Goal: Check status: Check status

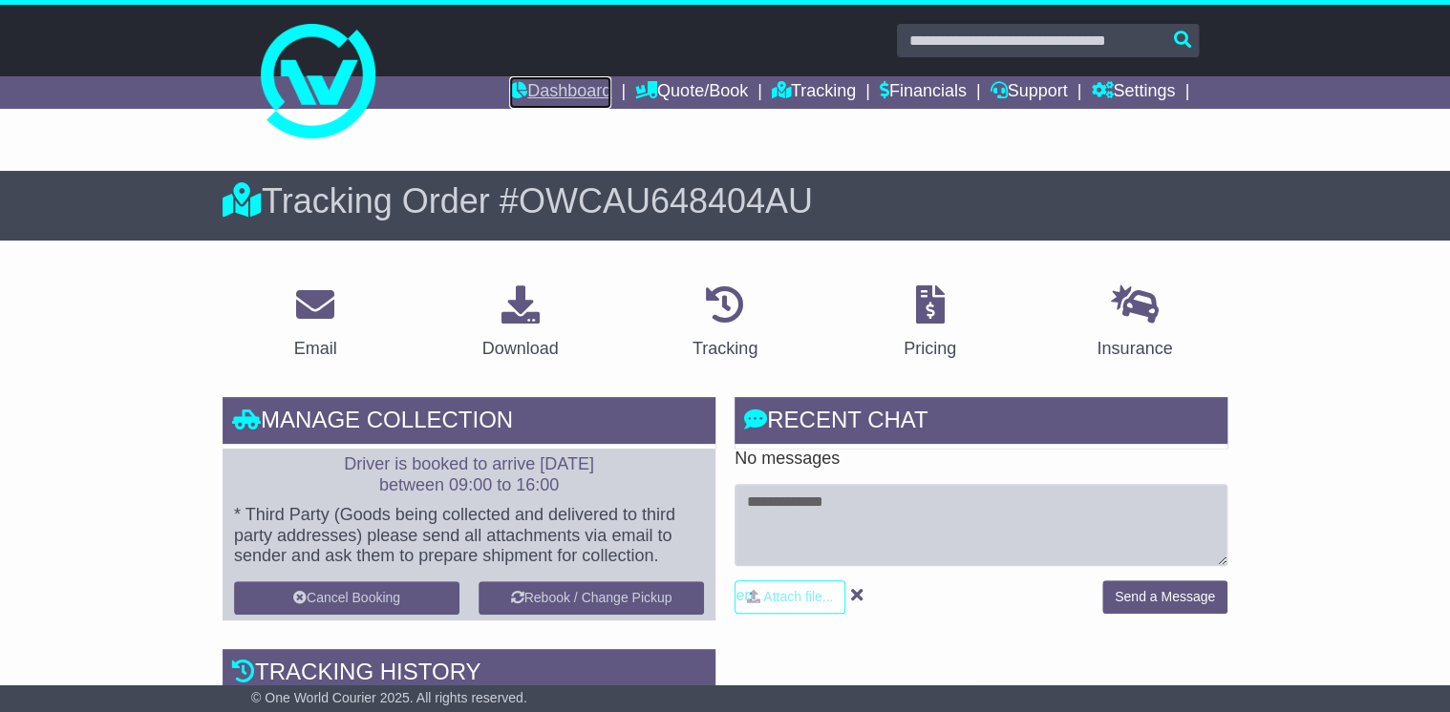
click at [535, 81] on link "Dashboard" at bounding box center [560, 92] width 102 height 32
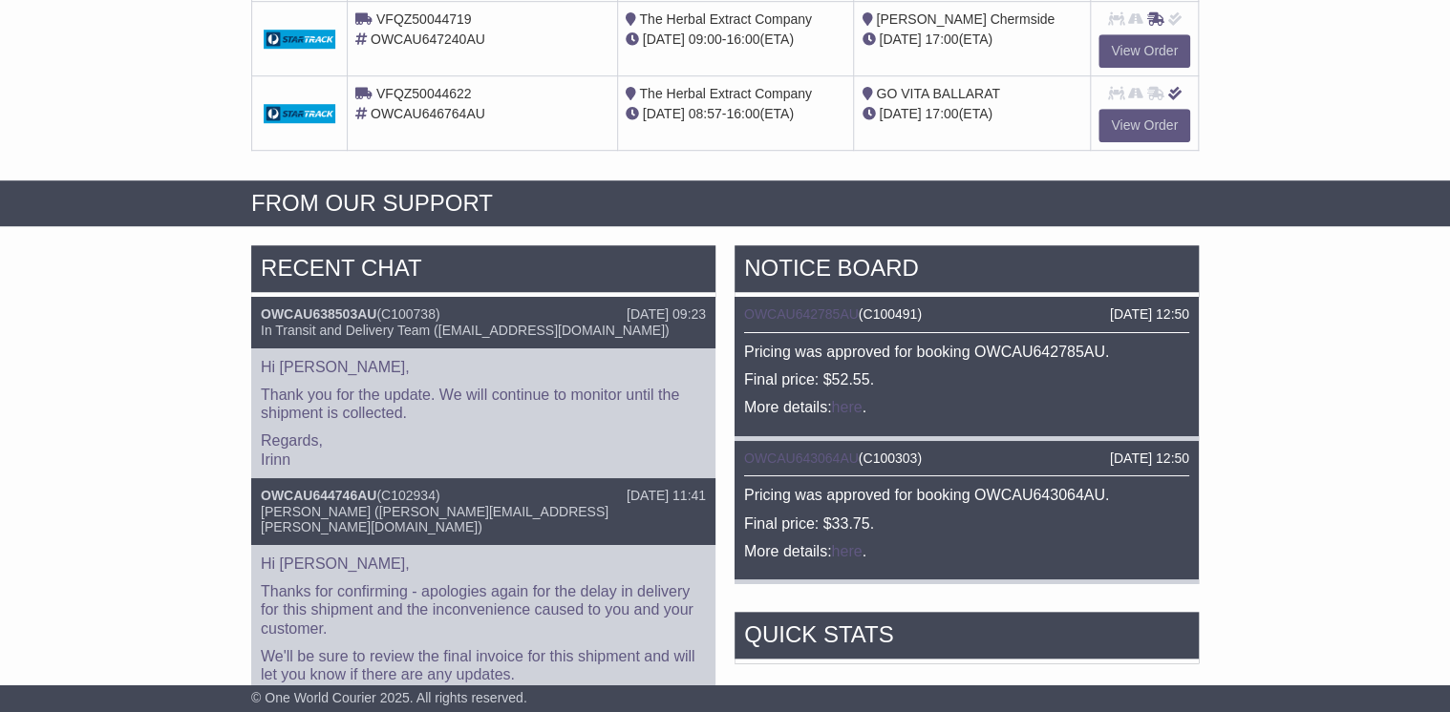
scroll to position [535, 0]
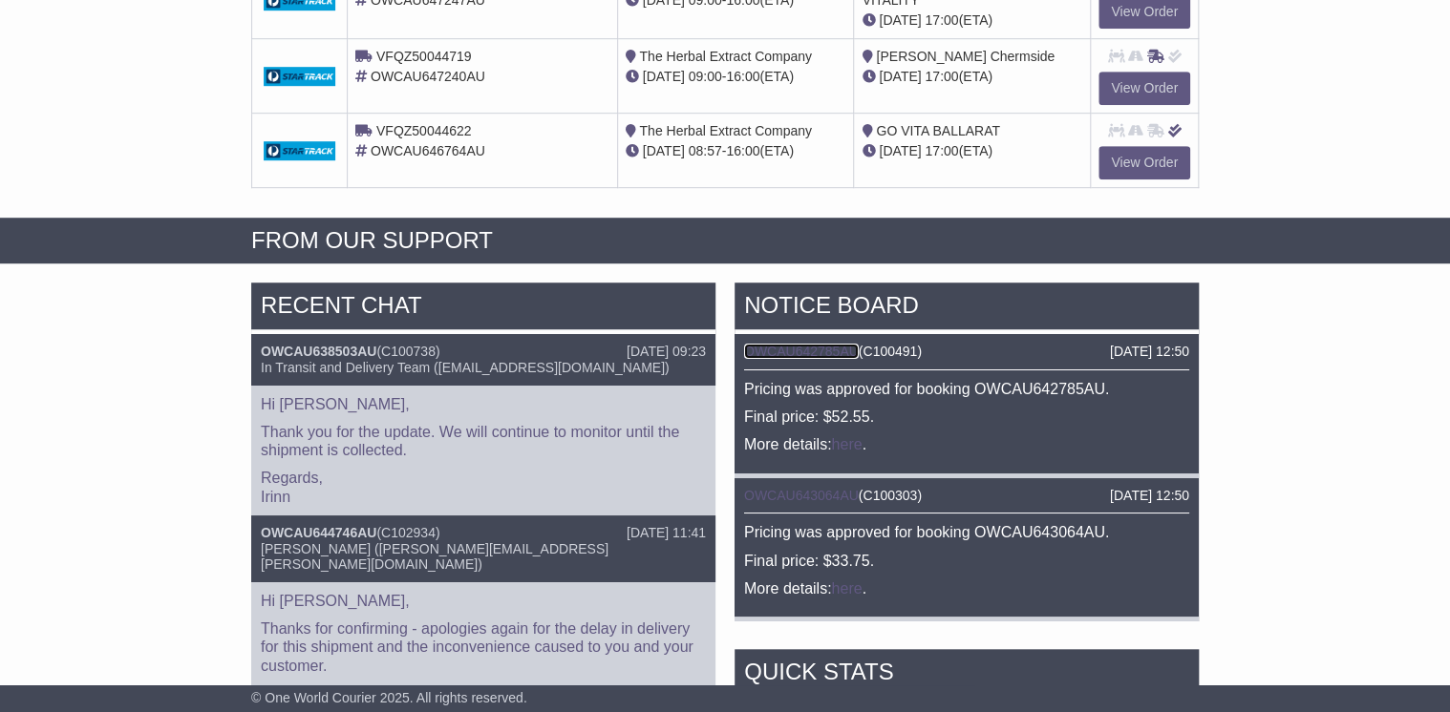
click at [805, 348] on link "OWCAU642785AU" at bounding box center [801, 351] width 115 height 15
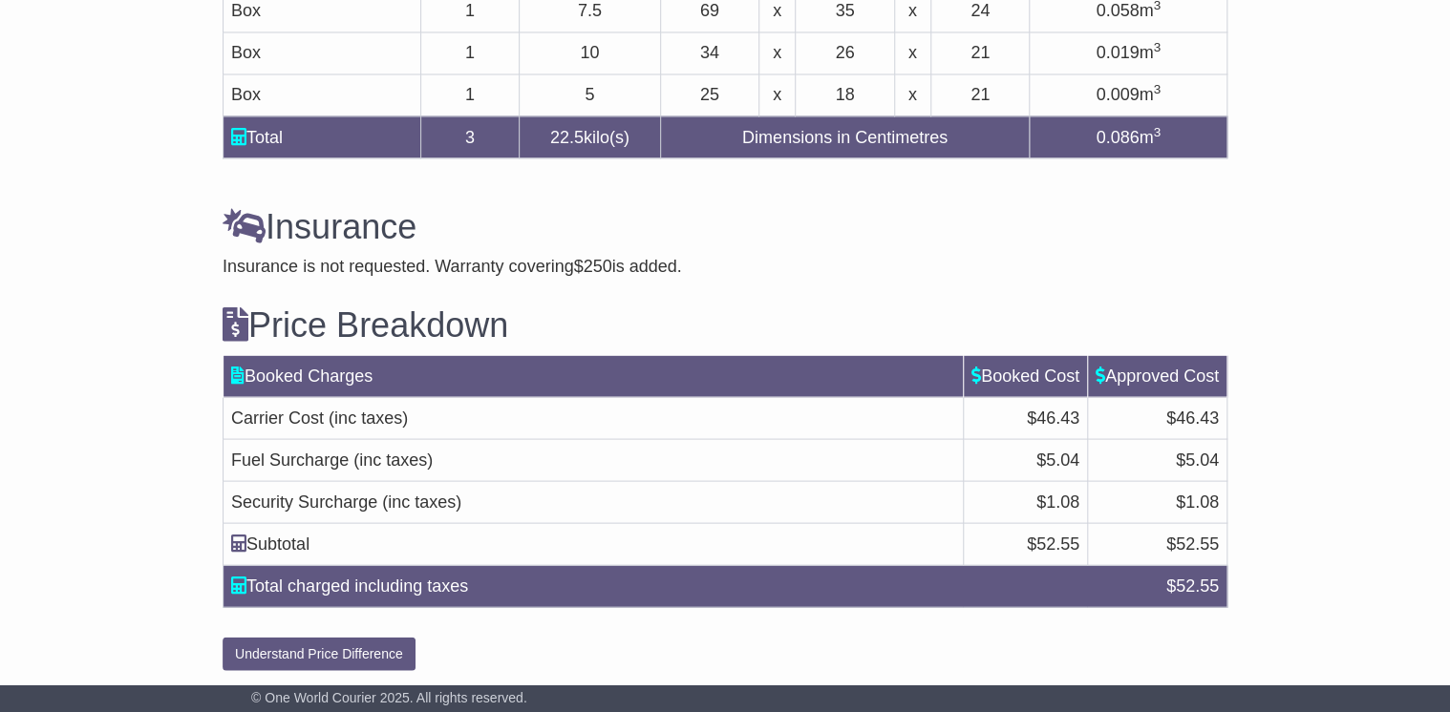
scroll to position [1685, 0]
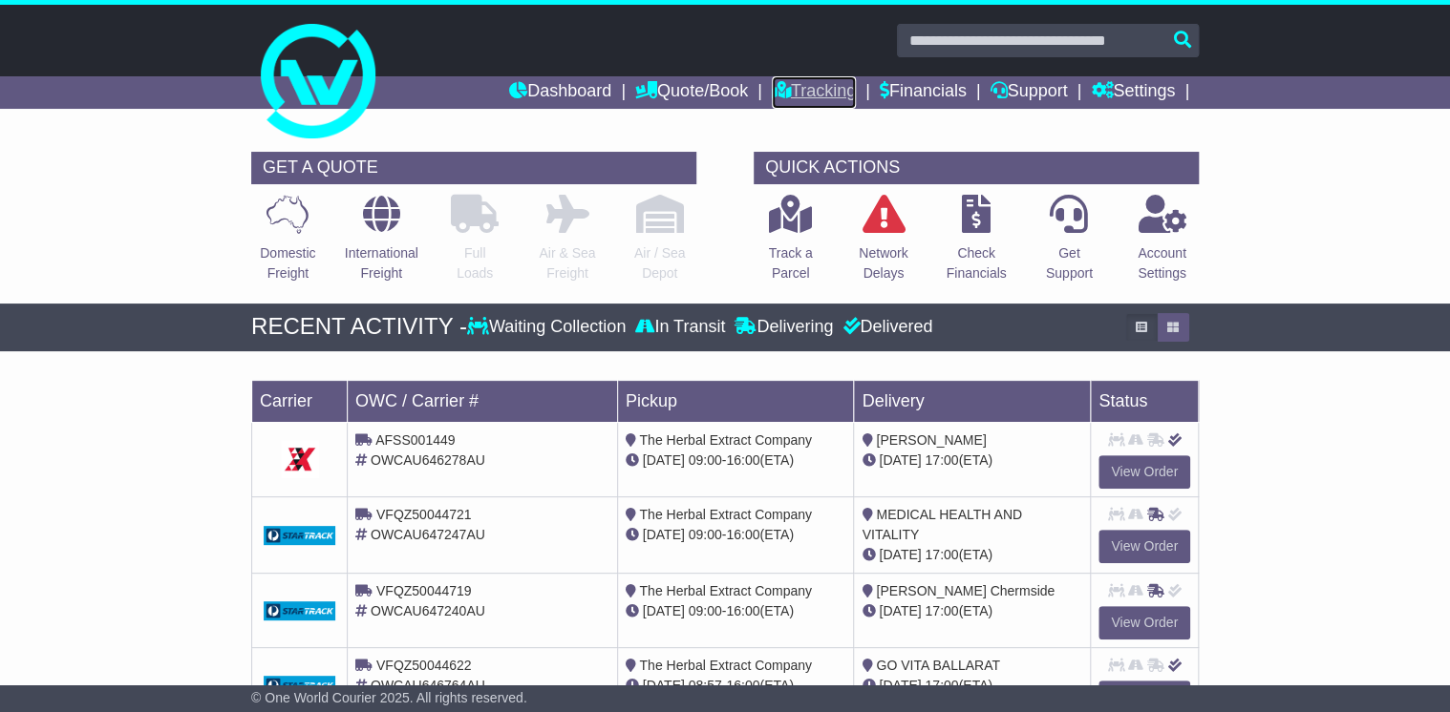
click at [807, 84] on link "Tracking" at bounding box center [814, 92] width 84 height 32
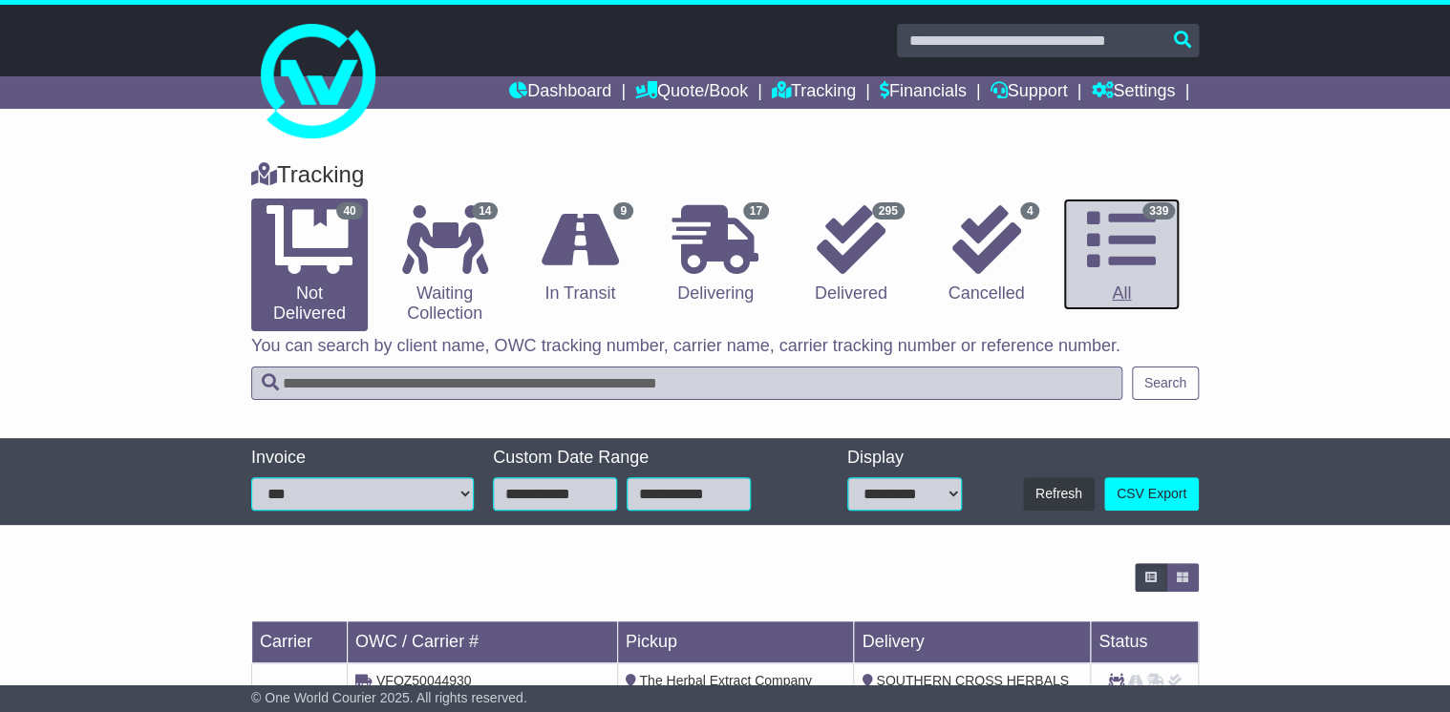
click at [1133, 256] on icon at bounding box center [1121, 239] width 69 height 69
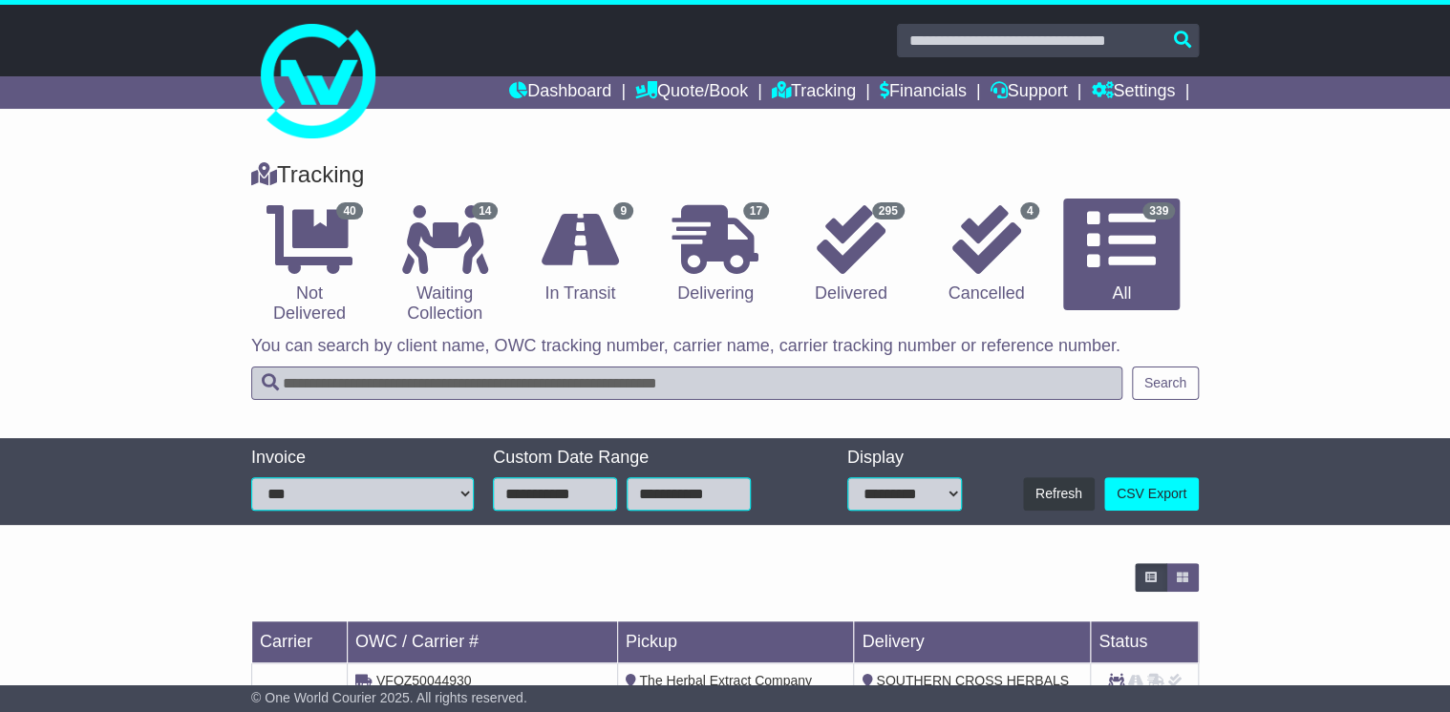
click at [359, 391] on input "text" at bounding box center [686, 383] width 871 height 33
type input "*******"
click at [1151, 377] on button "Search" at bounding box center [1165, 383] width 67 height 33
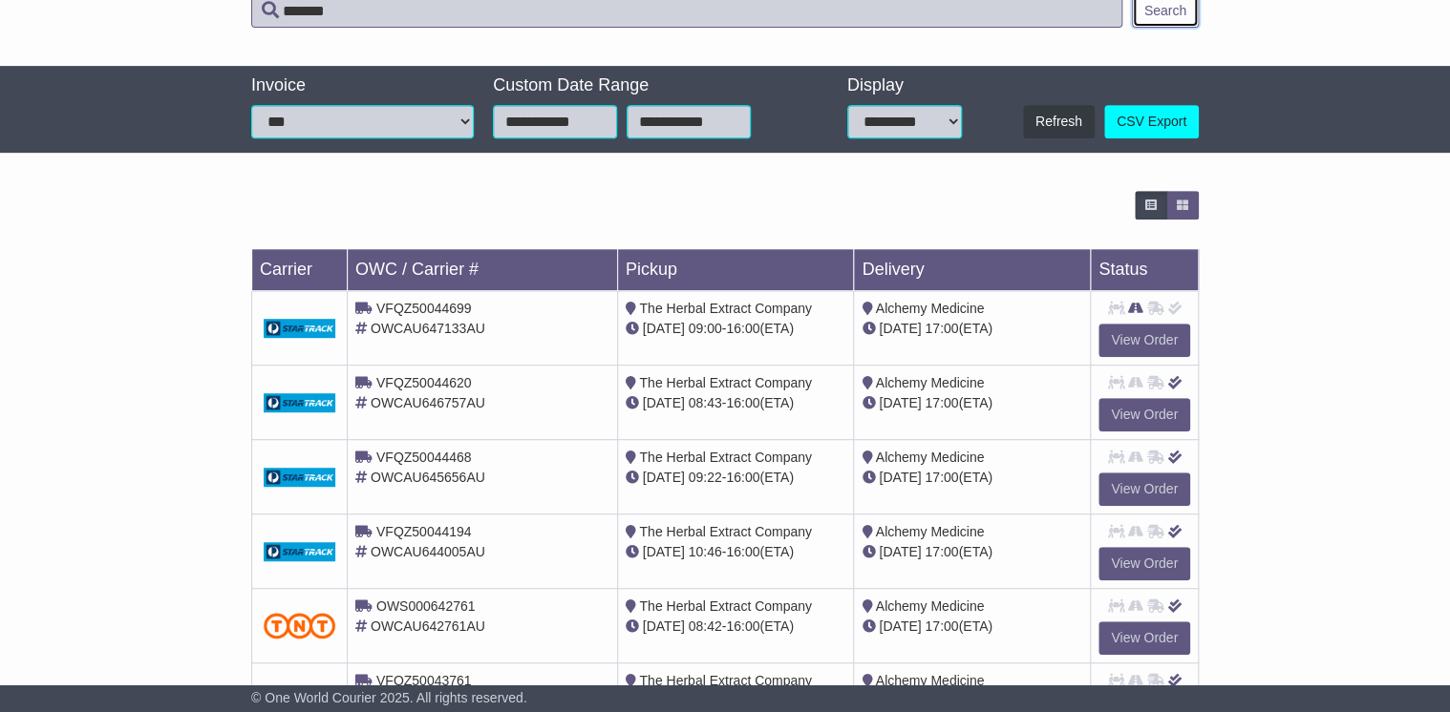
scroll to position [382, 0]
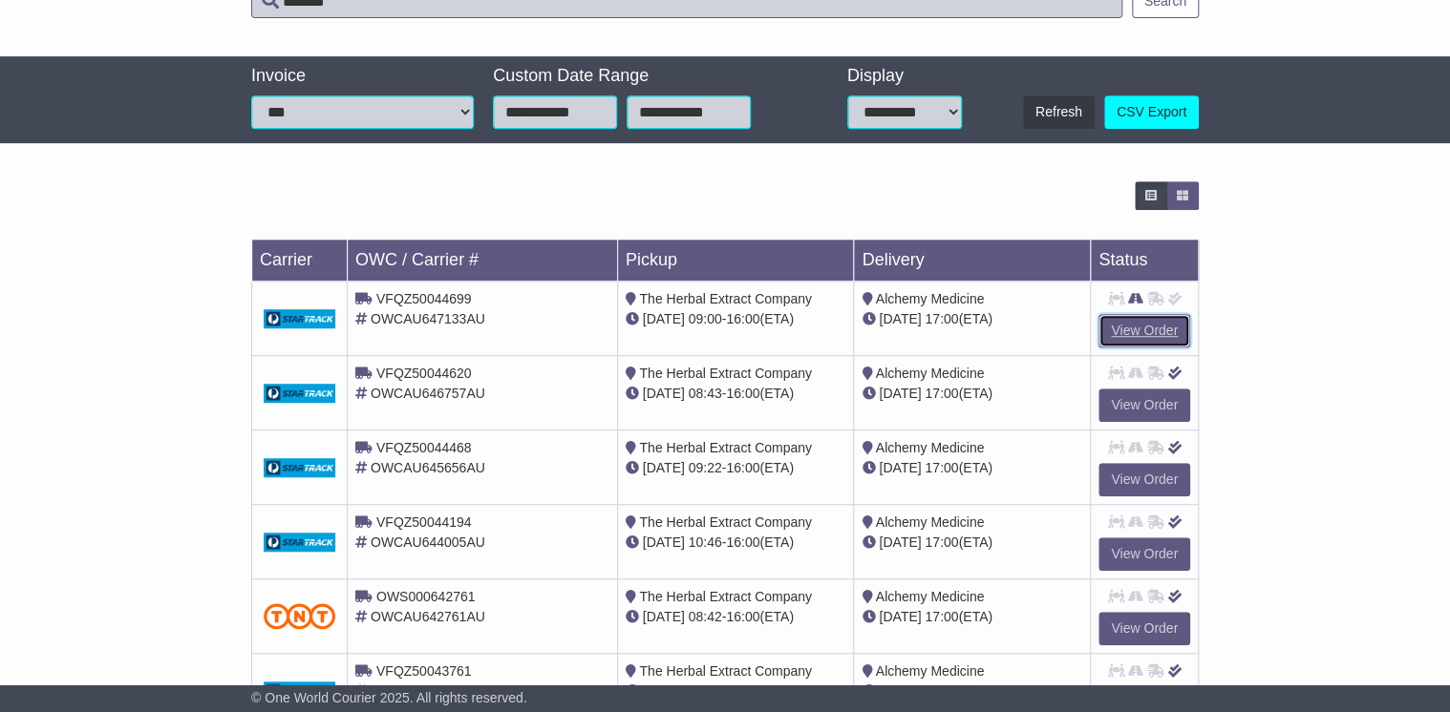
click at [1141, 329] on link "View Order" at bounding box center [1144, 330] width 92 height 33
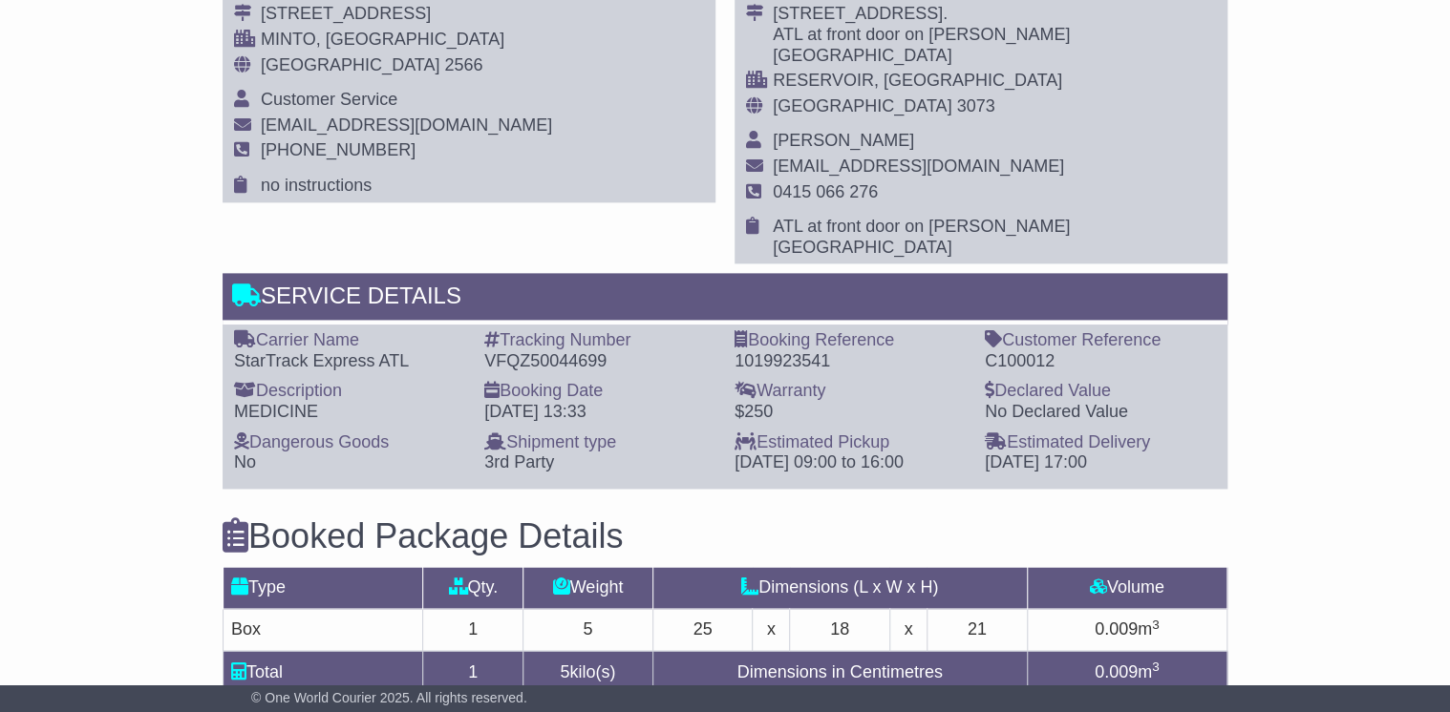
scroll to position [1146, 0]
